Goal: Obtain resource: Obtain resource

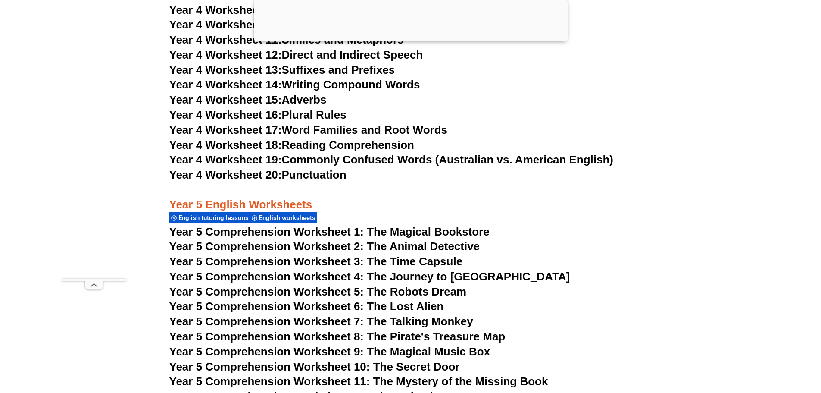
scroll to position [4030, 0]
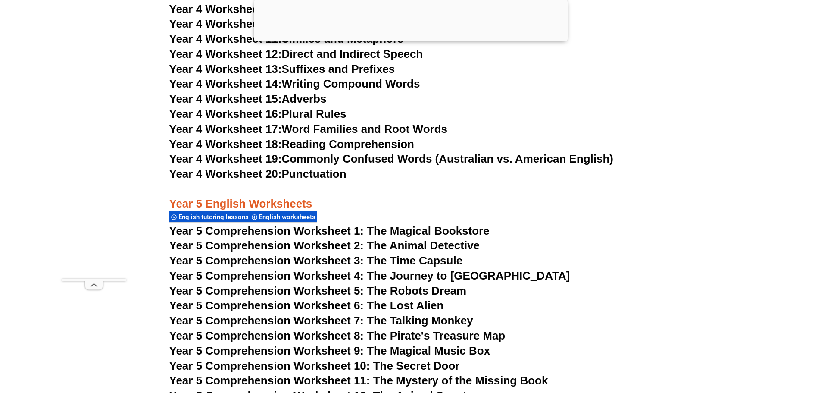
click at [413, 290] on span "Year 5 Comprehension Worksheet 5: The Robots Dream" at bounding box center [318, 290] width 298 height 13
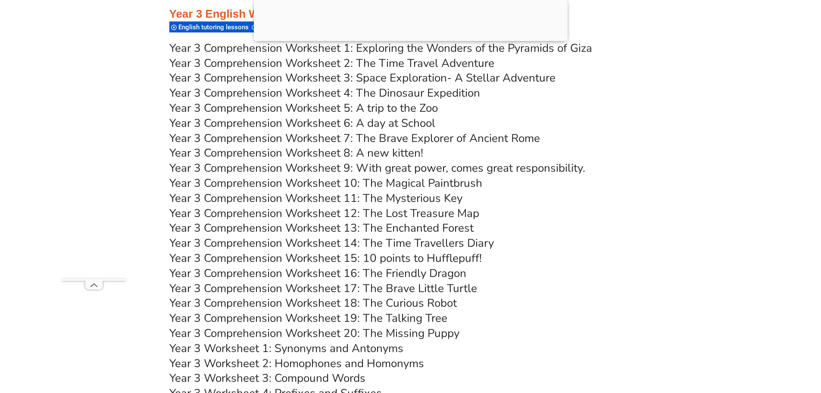
scroll to position [2963, 0]
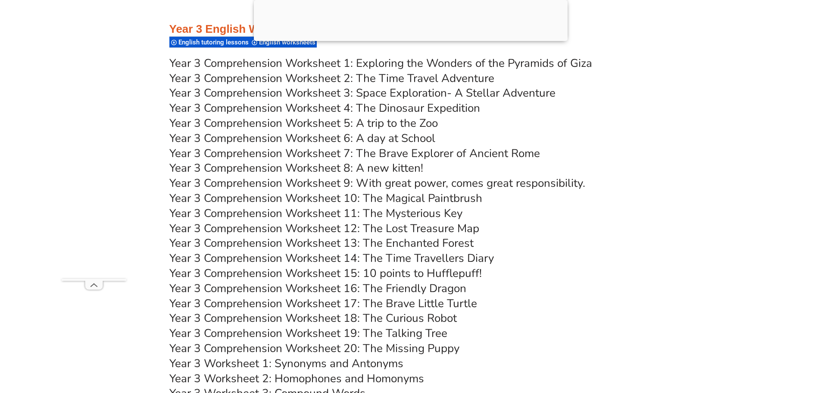
click at [391, 118] on link "Year 3 Comprehension Worksheet 5: A trip to the Zoo" at bounding box center [303, 123] width 269 height 15
click at [358, 144] on link "Year 3 Comprehension Worksheet 6: A day at School" at bounding box center [302, 138] width 266 height 15
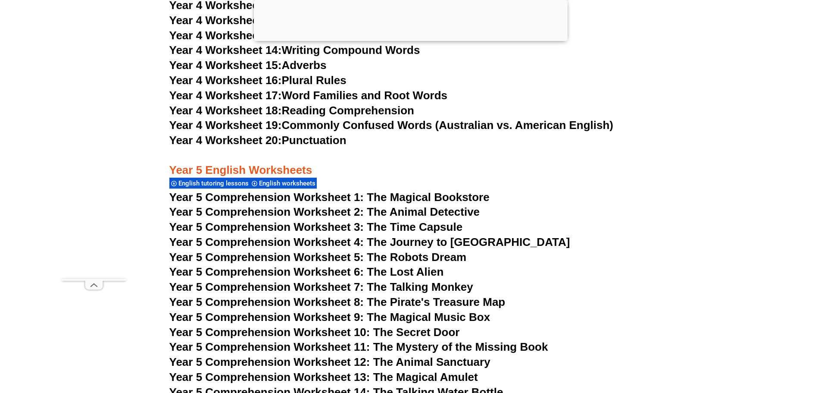
scroll to position [4110, 0]
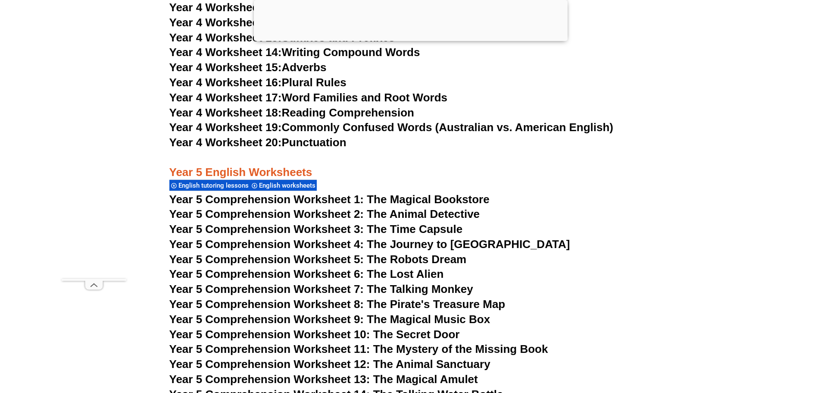
click at [402, 271] on span "Year 5 Comprehension Worksheet 6: The Lost Alien" at bounding box center [306, 273] width 275 height 13
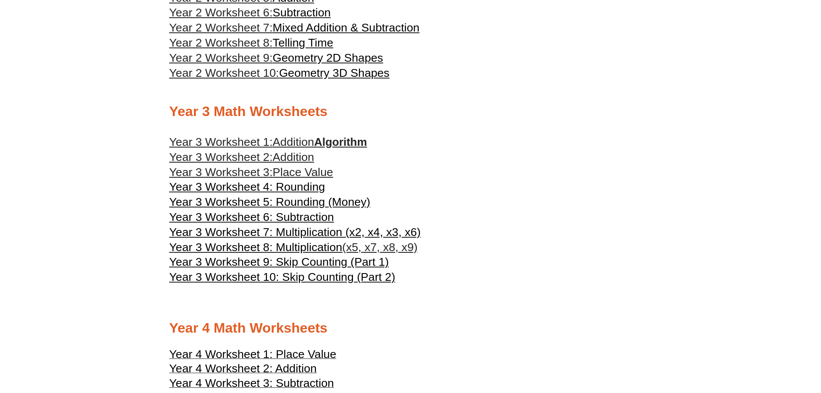
scroll to position [881, 0]
click at [296, 186] on span "Year 3 Worksheet 4: Rounding" at bounding box center [247, 187] width 156 height 13
click at [312, 201] on span "Year 3 Worksheet 5: Rounding (Money)" at bounding box center [269, 202] width 201 height 13
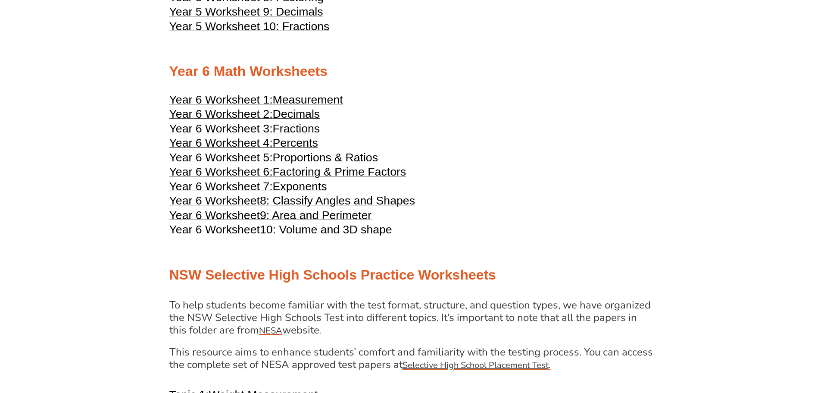
scroll to position [1543, 0]
click at [310, 142] on span "Percents" at bounding box center [295, 142] width 45 height 13
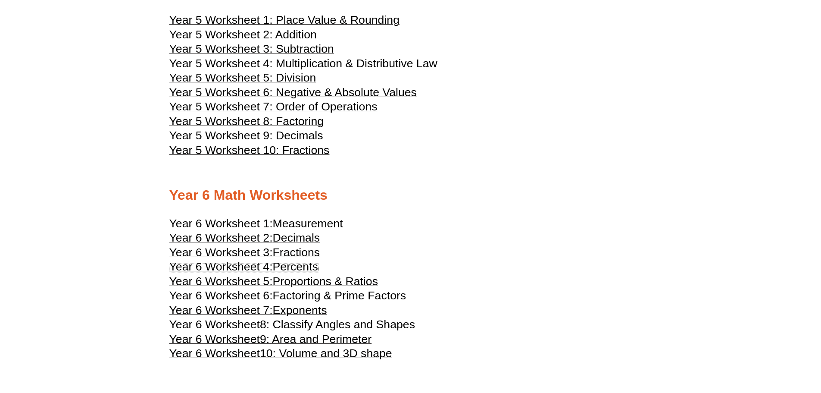
scroll to position [1418, 0]
click at [364, 94] on span "Year 5 Worksheet 6: Negative & Absolute Values" at bounding box center [293, 92] width 248 height 13
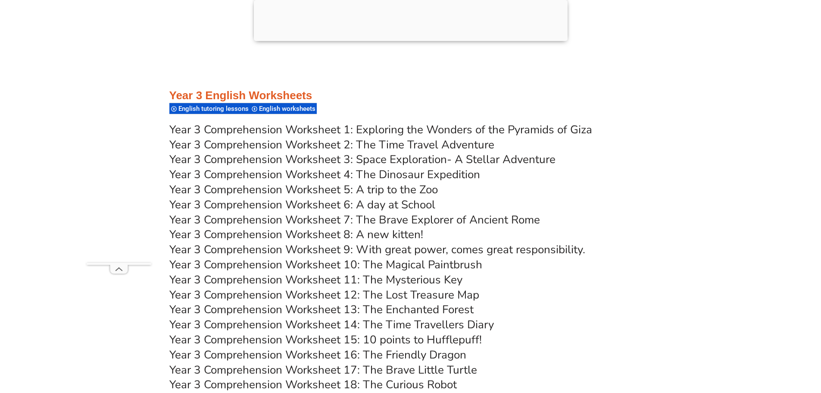
scroll to position [2891, 0]
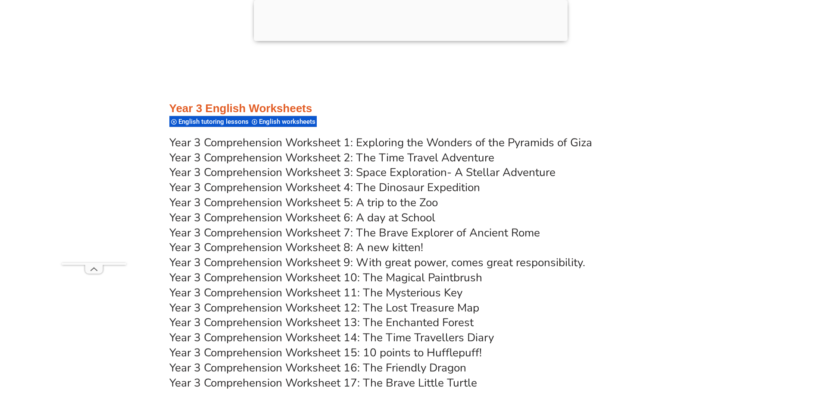
click at [376, 229] on link "Year 3 Comprehension Worksheet 7: The Brave Explorer of Ancient Rome" at bounding box center [354, 232] width 371 height 15
